Goal: Task Accomplishment & Management: Manage account settings

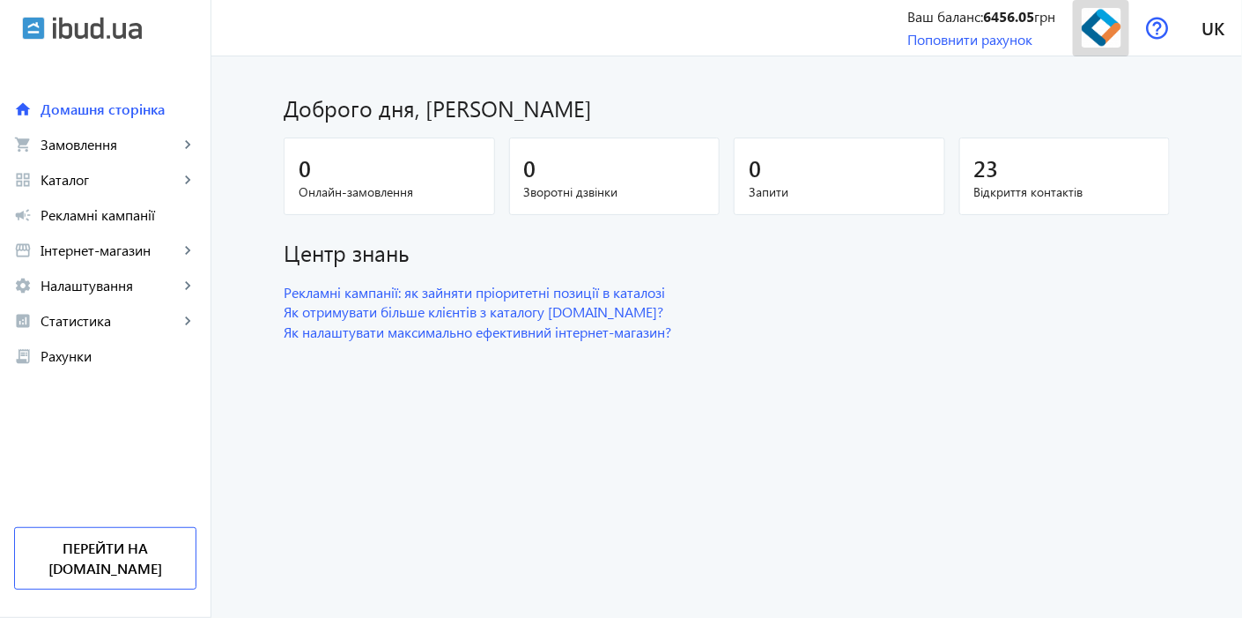
click at [1121, 28] on img at bounding box center [1102, 28] width 40 height 40
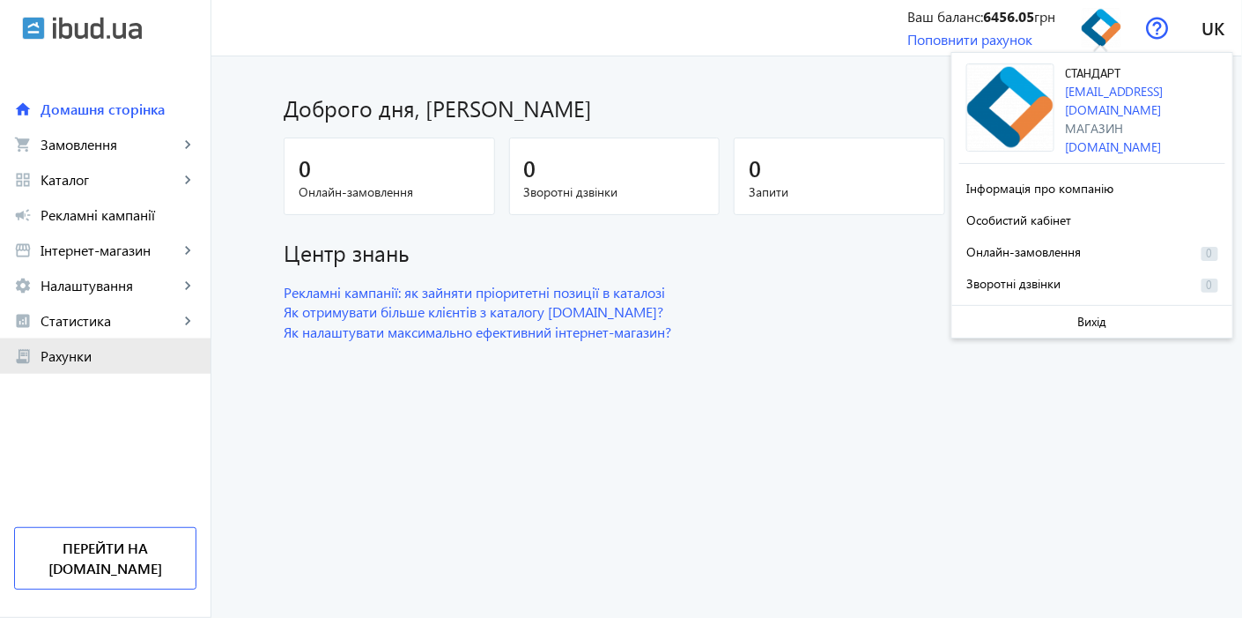
click at [92, 363] on span "Рахунки" at bounding box center [119, 356] width 156 height 18
